Goal: Information Seeking & Learning: Learn about a topic

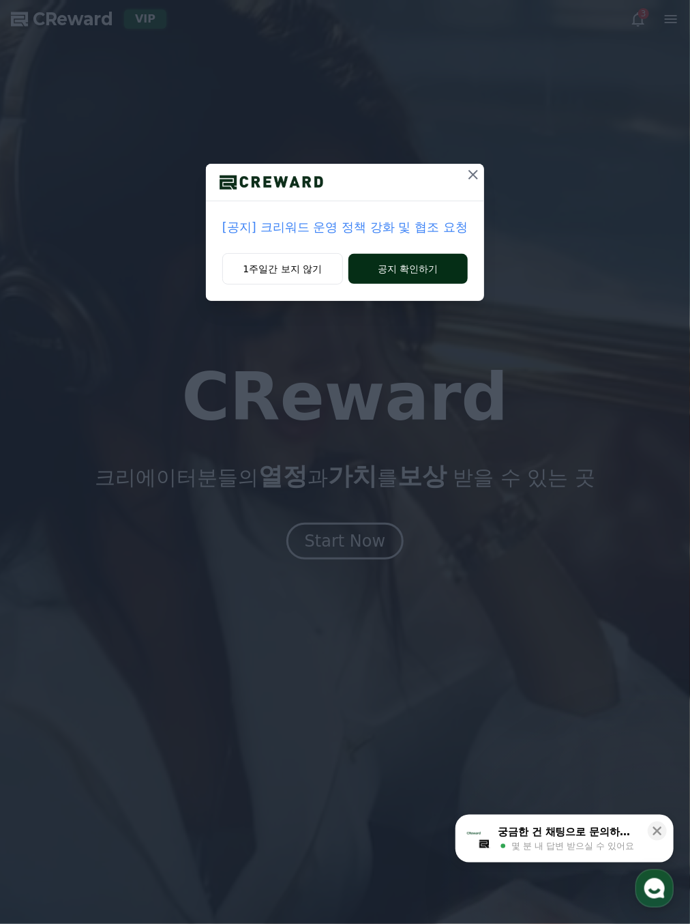
click at [417, 271] on button "공지 확인하기" at bounding box center [408, 269] width 119 height 30
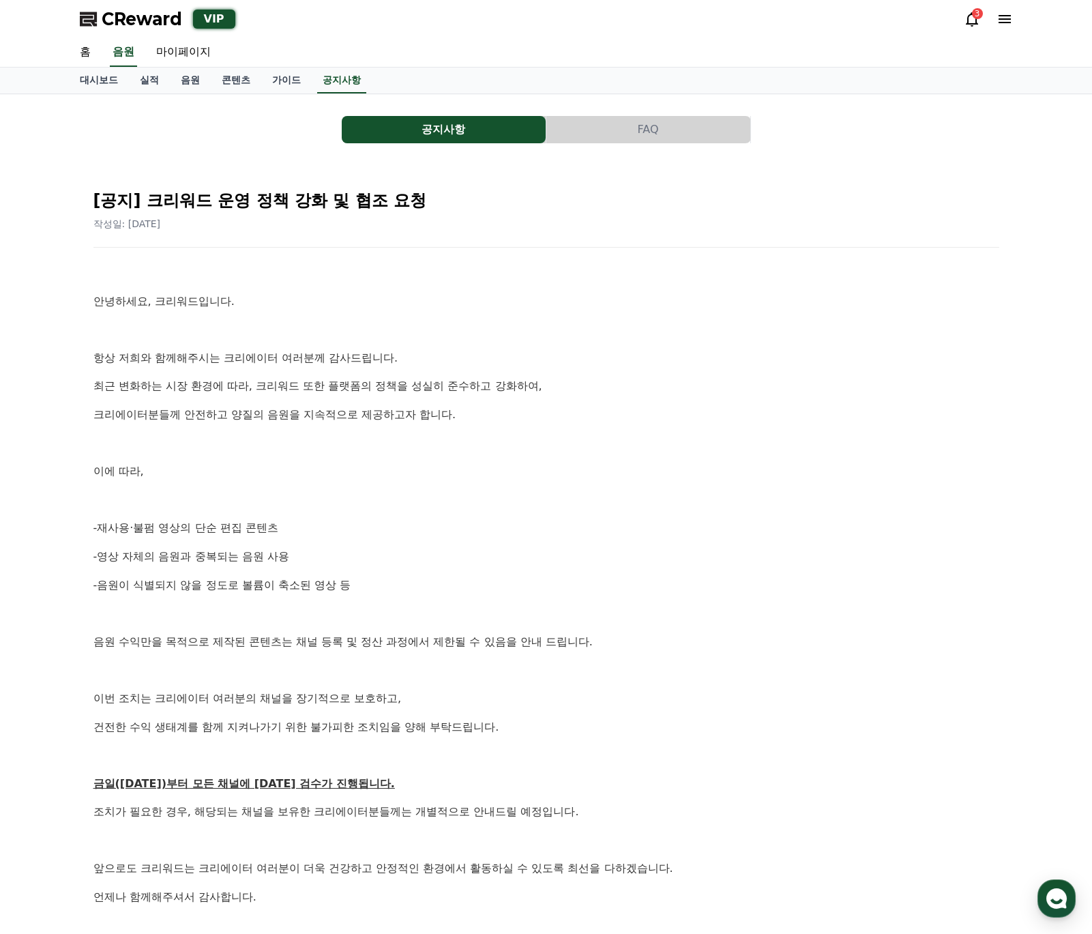
drag, startPoint x: 299, startPoint y: 560, endPoint x: 74, endPoint y: 531, distance: 226.9
click at [74, 531] on div "공지사항 FAQ [공지] 크리워드 운영 정책 강화 및 협조 요청 작성일: [DATE] 안녕하세요, 크리워드입니다. 항상 저희와 함께해주시는 크…" at bounding box center [546, 561] width 944 height 923
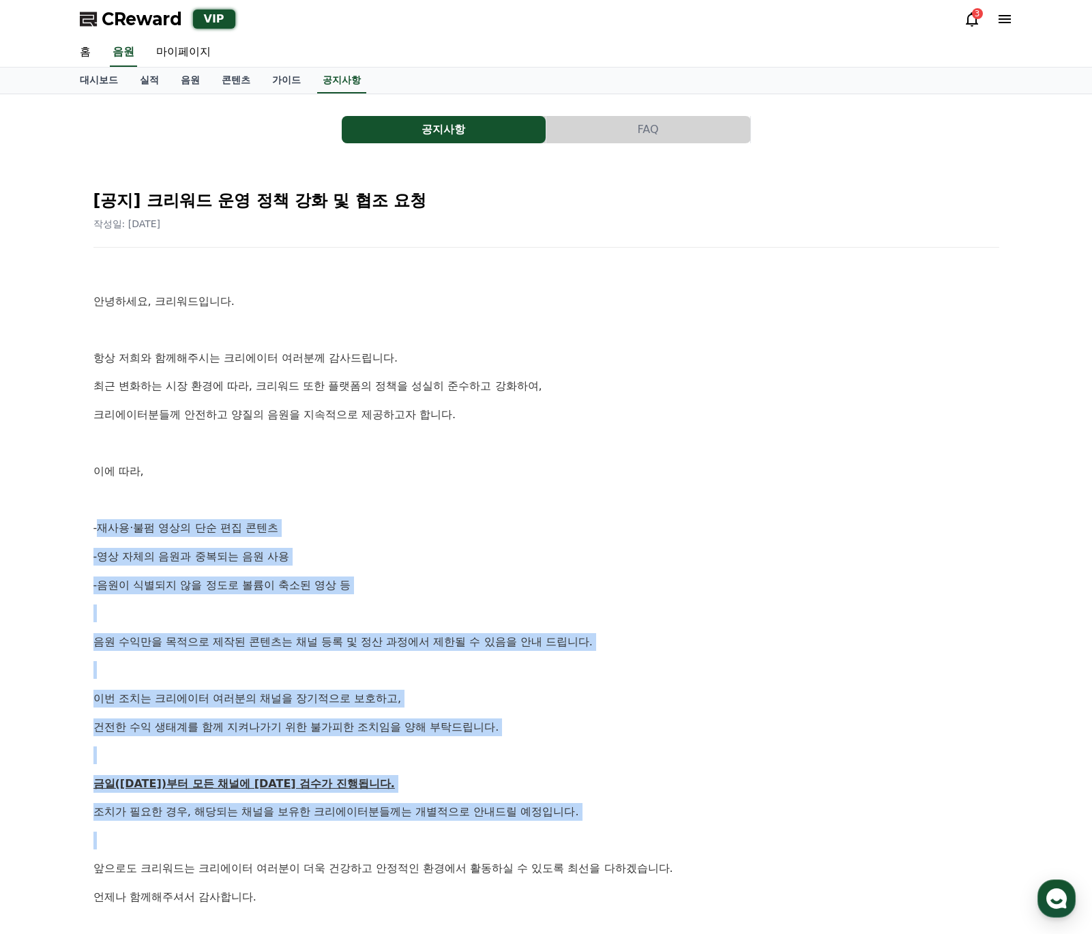
drag, startPoint x: 61, startPoint y: 532, endPoint x: 672, endPoint y: 836, distance: 682.0
click at [672, 836] on div "공지사항 FAQ [공지] 크리워드 운영 정책 강화 및 협조 요청 작성일: [DATE] 안녕하세요, 크리워드입니다. 항상 저희와 함께해주시는 크…" at bounding box center [546, 561] width 1092 height 934
click at [672, 836] on p at bounding box center [546, 840] width 906 height 18
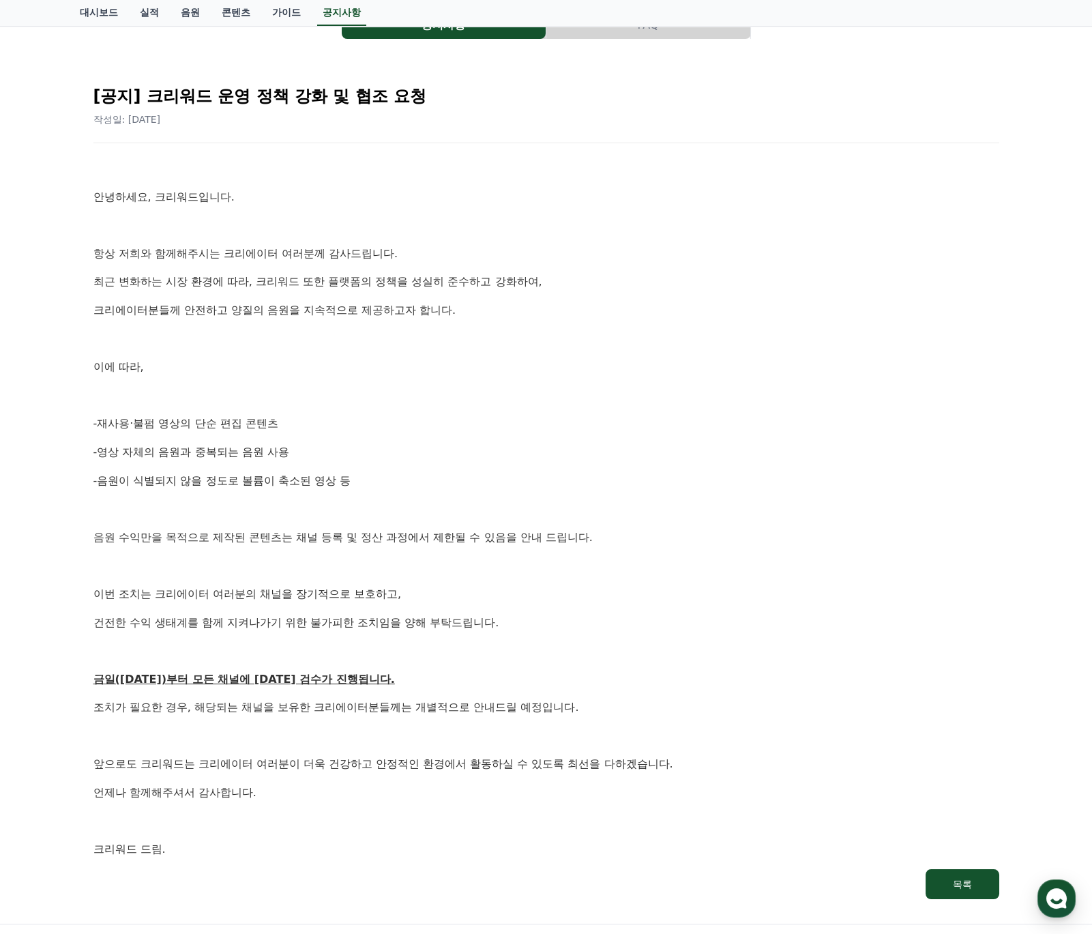
scroll to position [108, 0]
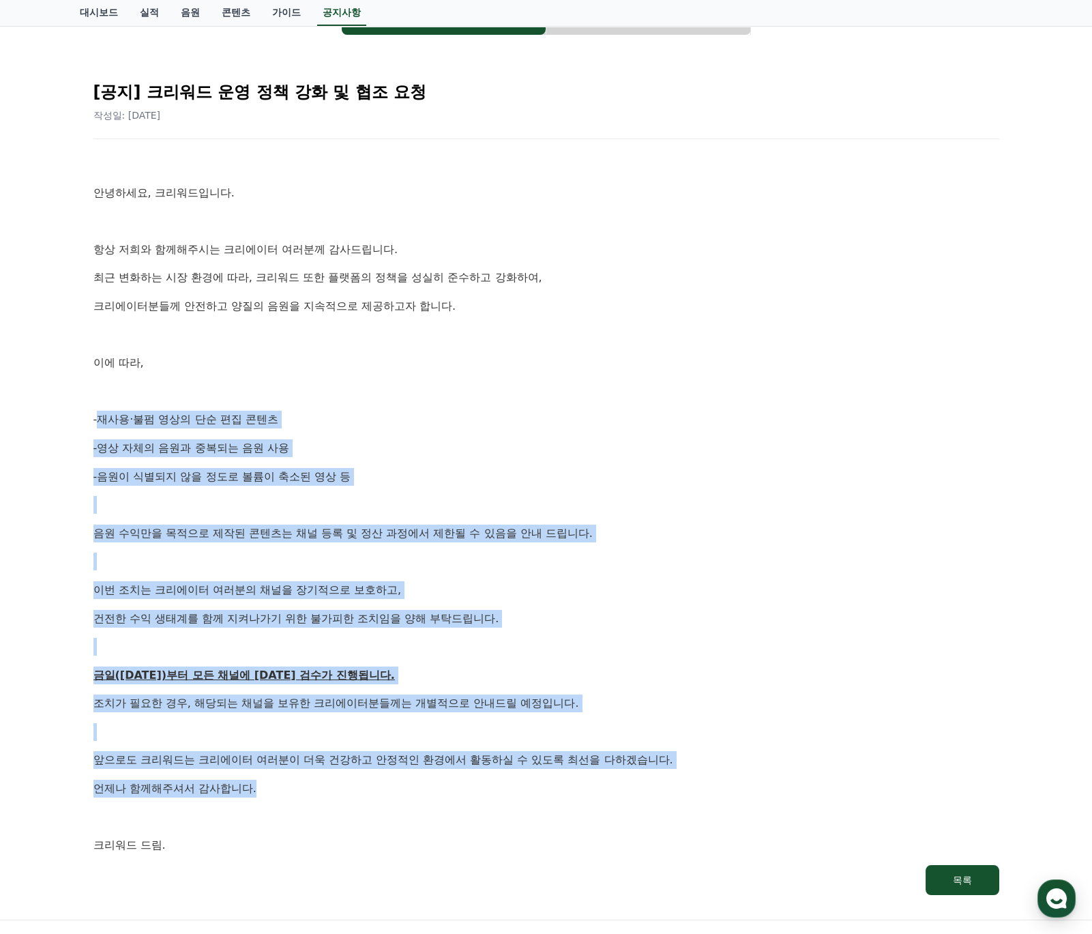
drag, startPoint x: 273, startPoint y: 795, endPoint x: 78, endPoint y: 420, distance: 422.5
click at [78, 420] on div "공지사항 FAQ [공지] 크리워드 운영 정책 강화 및 협조 요청 작성일: [DATE] 안녕하세요, 크리워드입니다. 항상 저희와 함께해주시는 크…" at bounding box center [546, 452] width 944 height 923
drag, startPoint x: 83, startPoint y: 418, endPoint x: 469, endPoint y: 803, distance: 545.5
click at [469, 803] on div "[공지] 크리워드 운영 정책 강화 및 협조 요청 작성일: [DATE] 안녕하세요, 크리워드입니다. 항상 저희와 함께해주시는 크리에이터 여러분께…" at bounding box center [546, 483] width 933 height 852
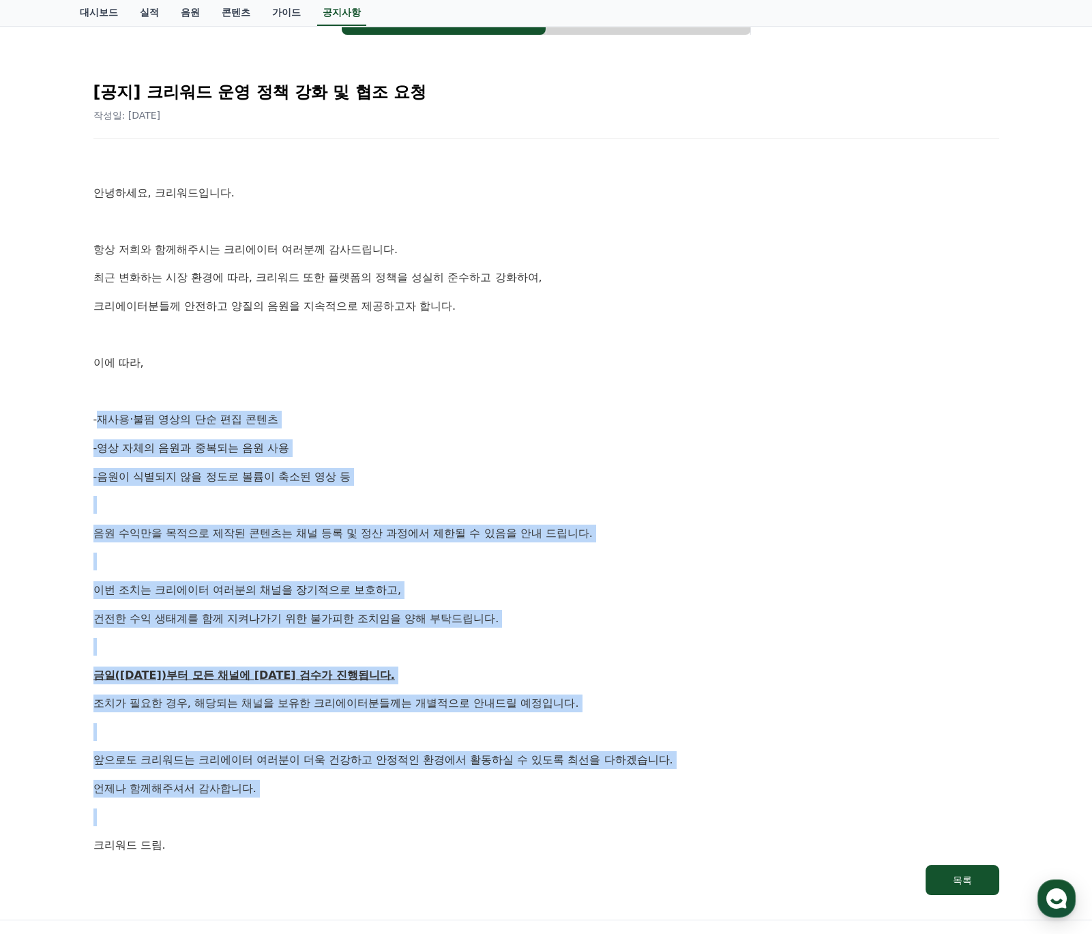
click at [469, 803] on div "안녕하세요, 크리워드입니다. 항상 저희와 함께해주시는 크리에이터 여러분께 감사드립니다. 최근 변화하는 시장 환경에 따라, 크리워드 또한 플랫폼…" at bounding box center [546, 505] width 906 height 698
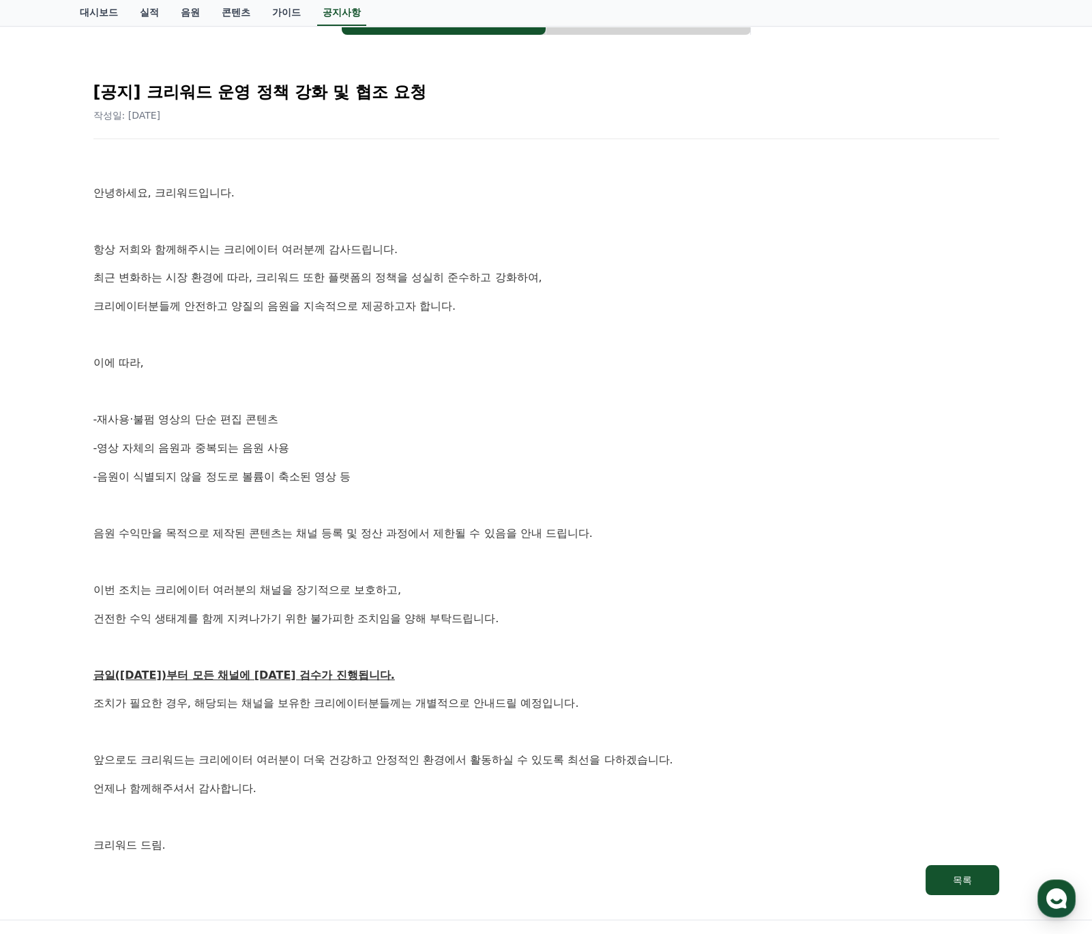
click at [463, 808] on p at bounding box center [546, 817] width 906 height 18
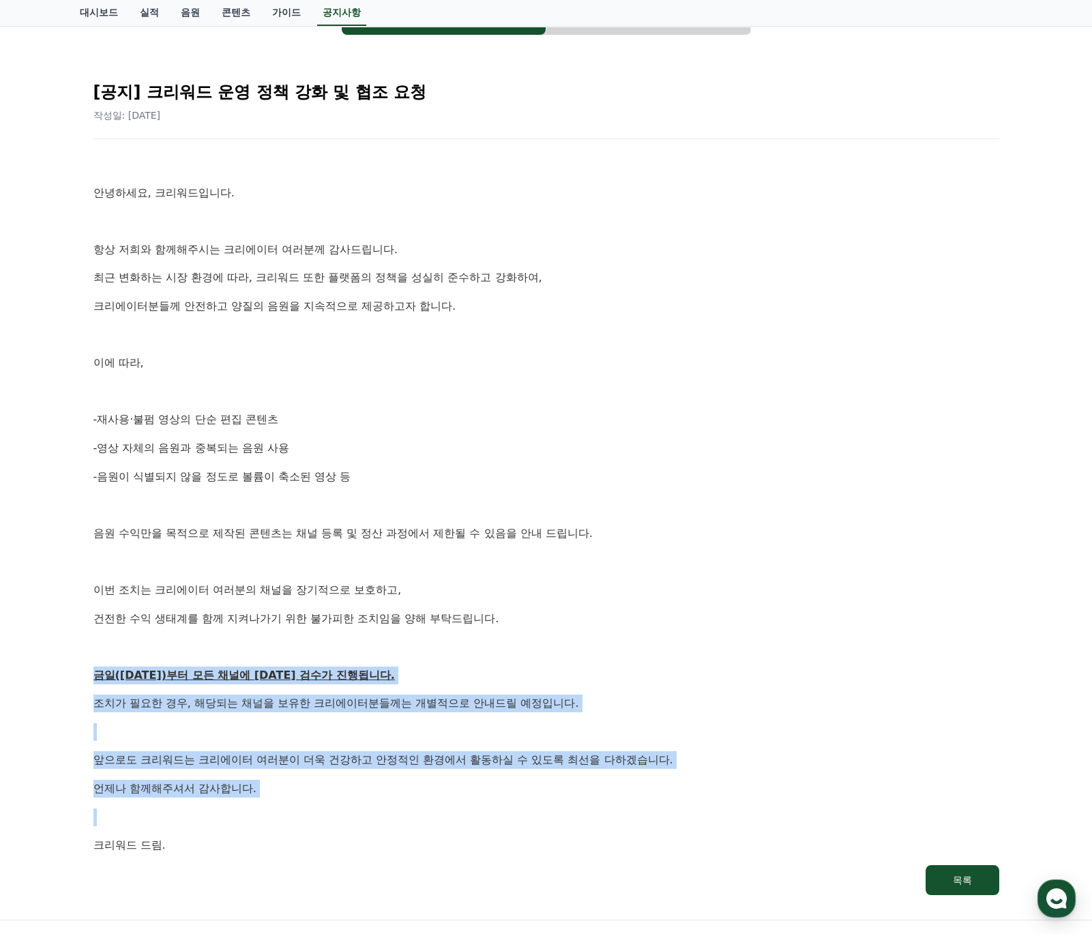
drag, startPoint x: 460, startPoint y: 809, endPoint x: 80, endPoint y: 660, distance: 408.9
click at [80, 660] on div "[공지] 크리워드 운영 정책 강화 및 협조 요청 작성일: [DATE] 안녕하세요, 크리워드입니다. 항상 저희와 함께해주시는 크리에이터 여러분께…" at bounding box center [546, 483] width 933 height 852
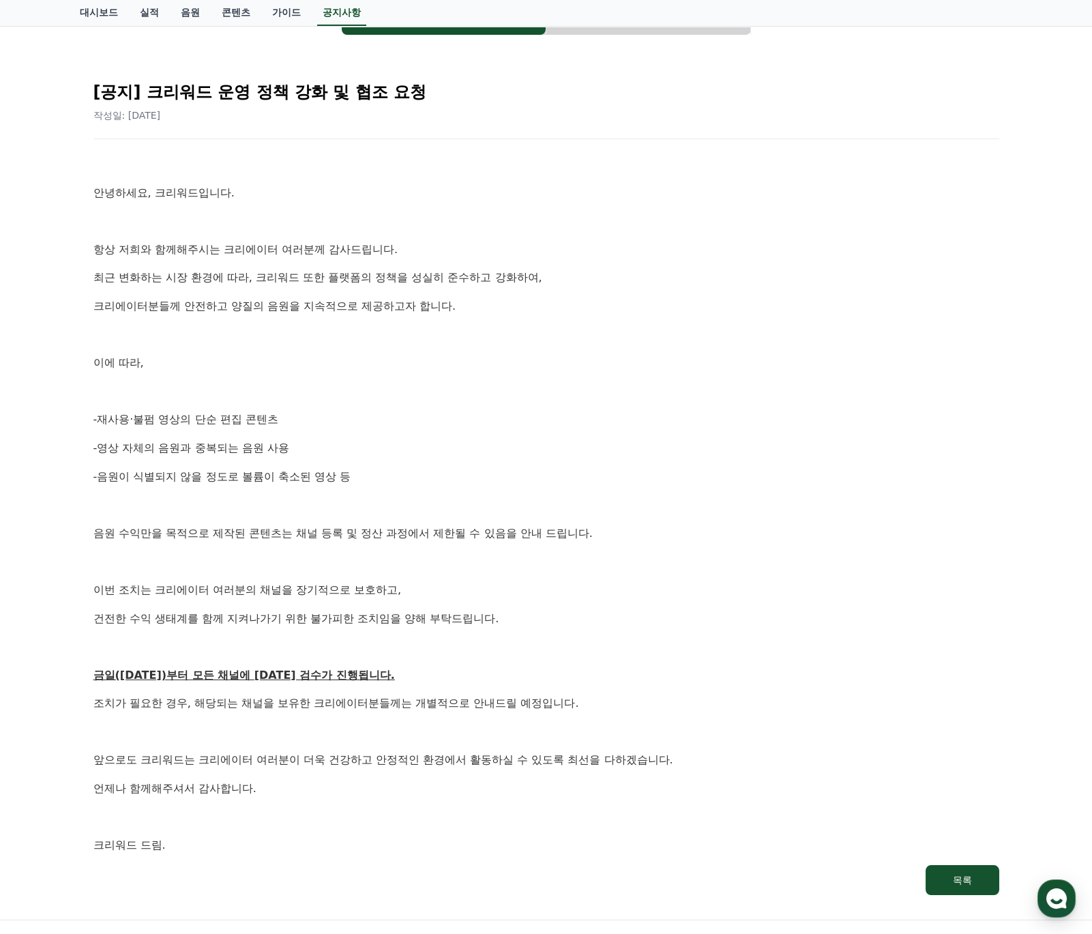
click at [216, 481] on p "-음원이 식별되지 않을 정도로 볼륨이 축소된 영상 등" at bounding box center [546, 477] width 906 height 18
drag, startPoint x: 105, startPoint y: 448, endPoint x: 376, endPoint y: 503, distance: 276.9
click at [376, 503] on div "안녕하세요, 크리워드입니다. 항상 저희와 함께해주시는 크리에이터 여러분께 감사드립니다. 최근 변화하는 시장 환경에 따라, 크리워드 또한 플랫폼…" at bounding box center [546, 505] width 906 height 698
click at [376, 503] on p at bounding box center [546, 505] width 906 height 18
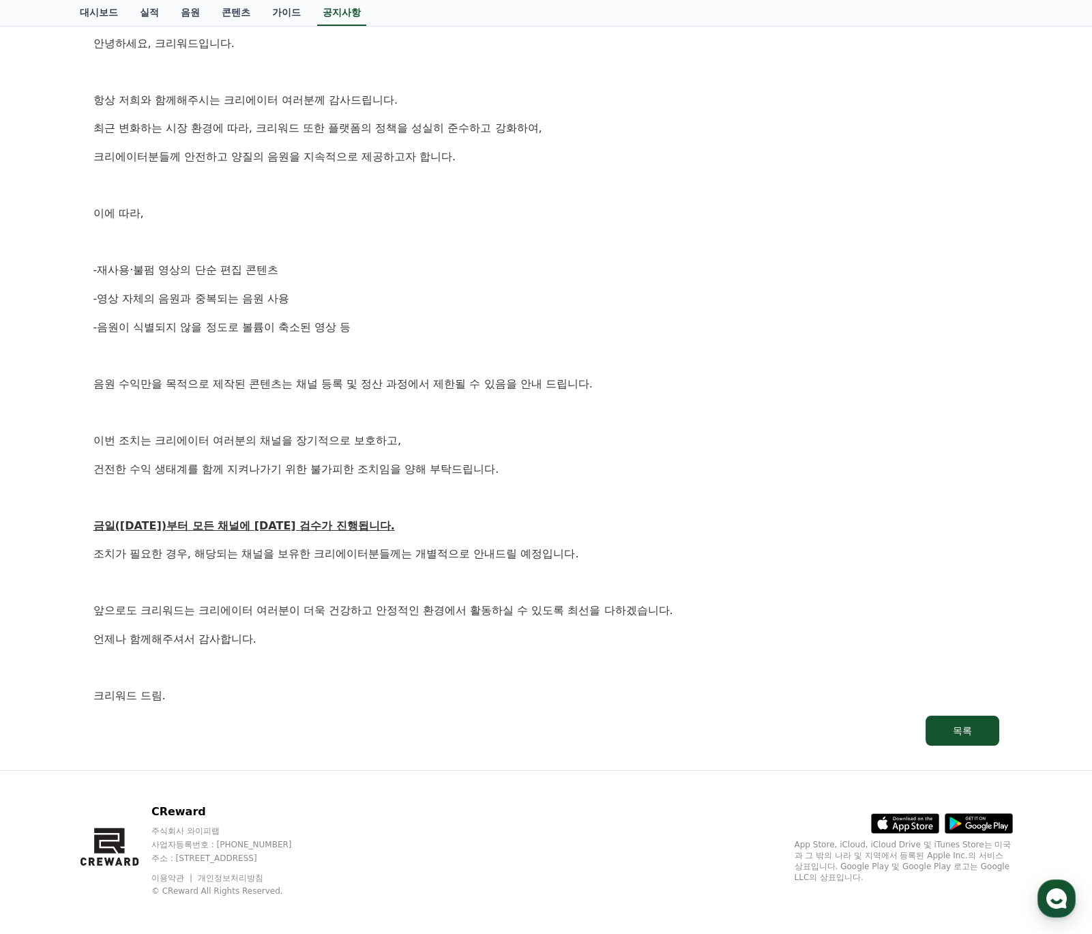
scroll to position [263, 0]
